Goal: Book appointment/travel/reservation

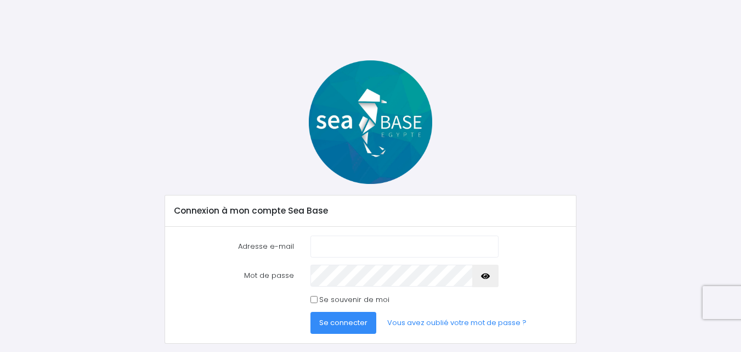
click at [377, 249] on input "Adresse e-mail" at bounding box center [404, 246] width 188 height 22
type input "nicolas.neveu76@orange.fr"
click at [329, 325] on span "Se connecter" at bounding box center [343, 322] width 48 height 10
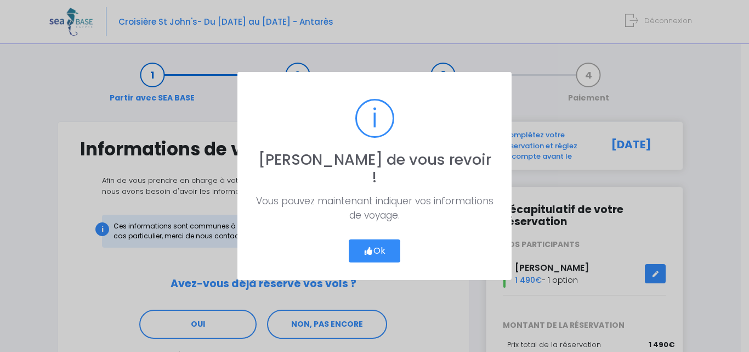
click at [377, 242] on button "Ok" at bounding box center [375, 250] width 52 height 23
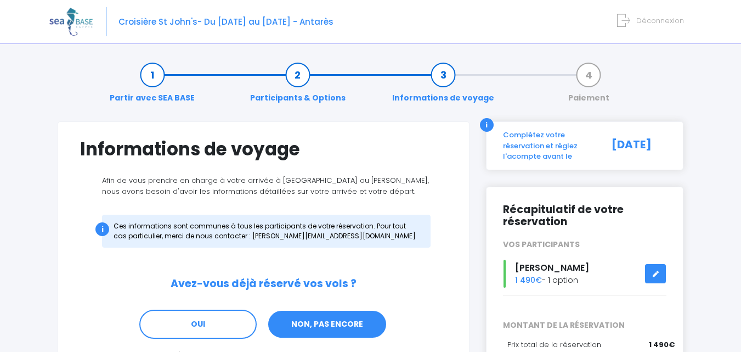
click at [364, 317] on link "NON, PAS ENCORE" at bounding box center [327, 324] width 120 height 30
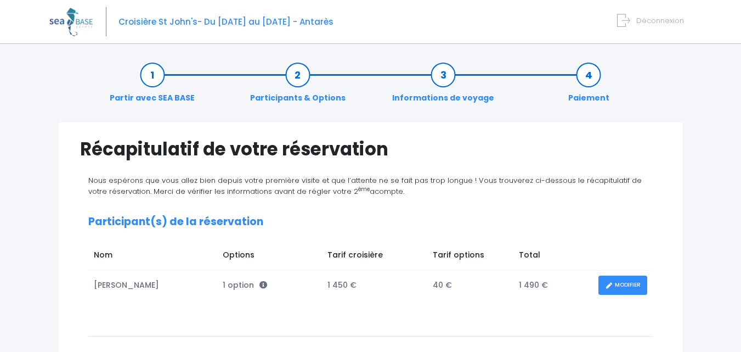
click at [630, 283] on link "MODIFIER" at bounding box center [622, 284] width 49 height 19
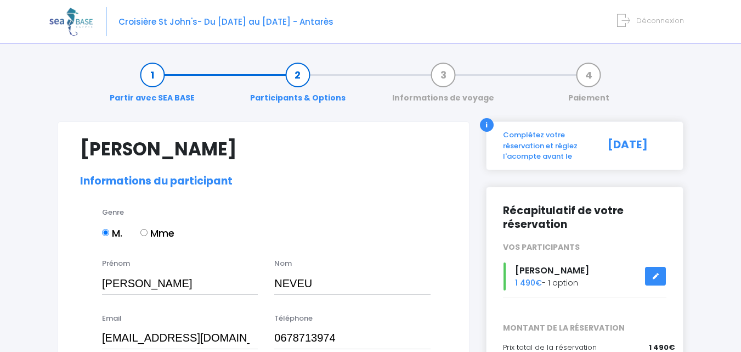
select select "N3"
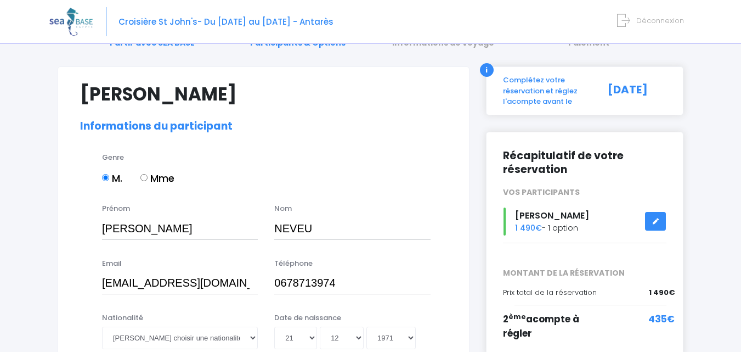
scroll to position [165, 0]
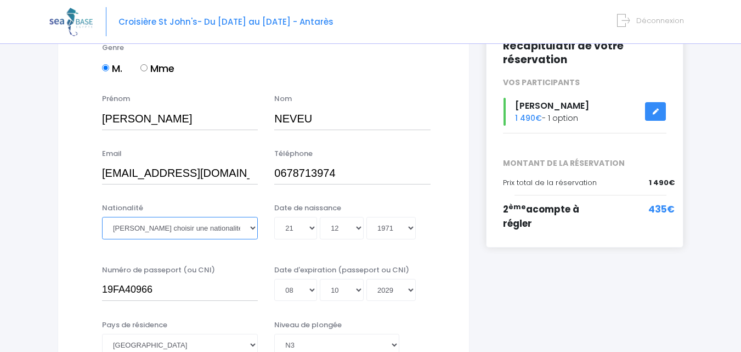
click at [255, 225] on select "Veuillez choisir une nationalité Afghane Albanaise Algerienne Allemande America…" at bounding box center [180, 228] width 156 height 22
select select "Française"
click at [102, 217] on select "Veuillez choisir une nationalité Afghane Albanaise Algerienne Allemande America…" at bounding box center [180, 228] width 156 height 22
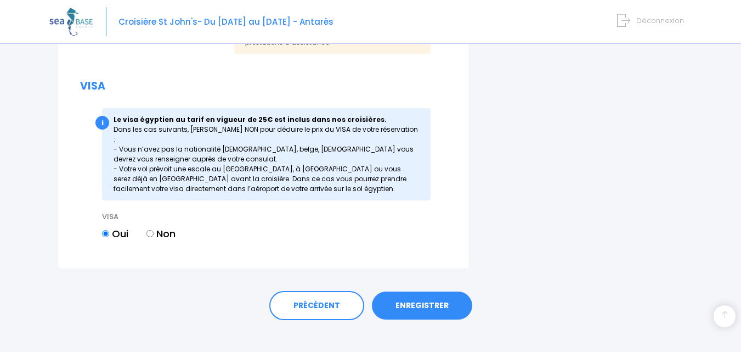
scroll to position [1383, 0]
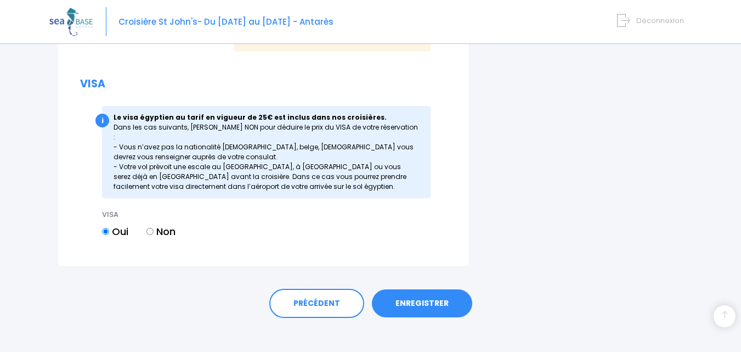
click at [429, 294] on link "ENREGISTRER" at bounding box center [422, 303] width 100 height 29
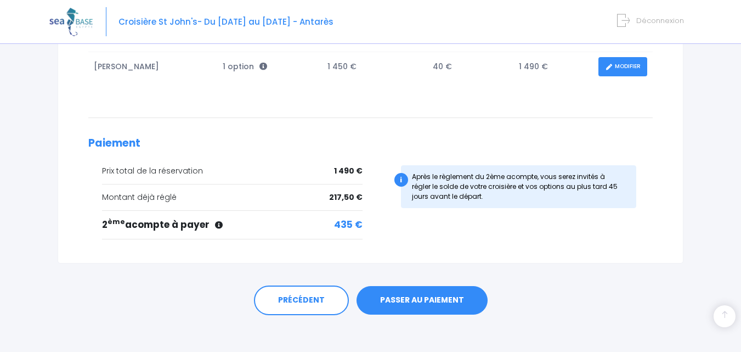
scroll to position [219, 0]
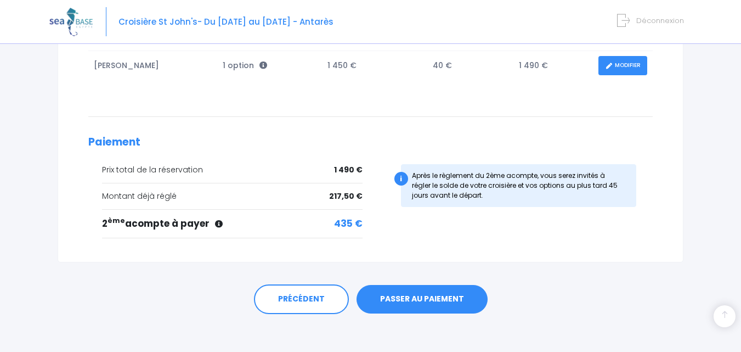
click at [433, 297] on link "PASSER AU PAIEMENT" at bounding box center [422, 299] width 131 height 29
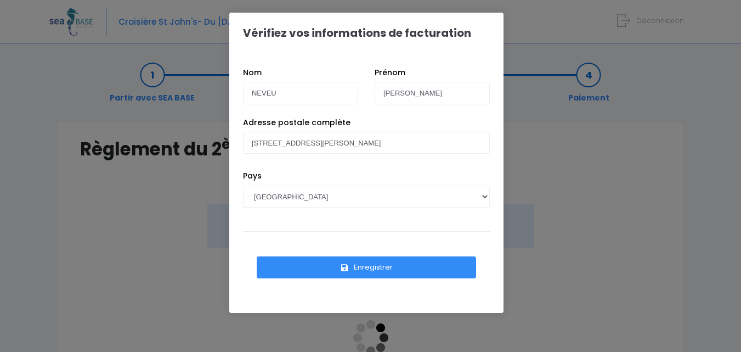
click at [387, 263] on button "Enregistrer" at bounding box center [366, 267] width 219 height 22
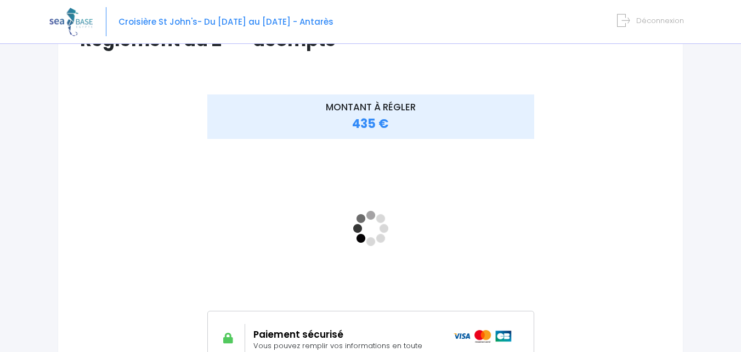
scroll to position [110, 0]
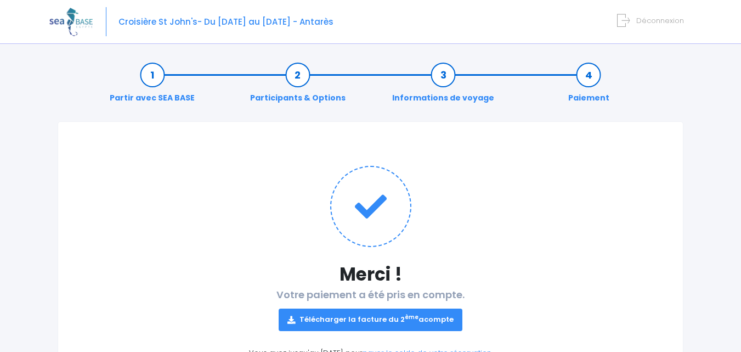
click at [321, 320] on link "Télécharger la facture du 2 ème acompte" at bounding box center [371, 319] width 184 height 22
